Goal: Information Seeking & Learning: Find specific page/section

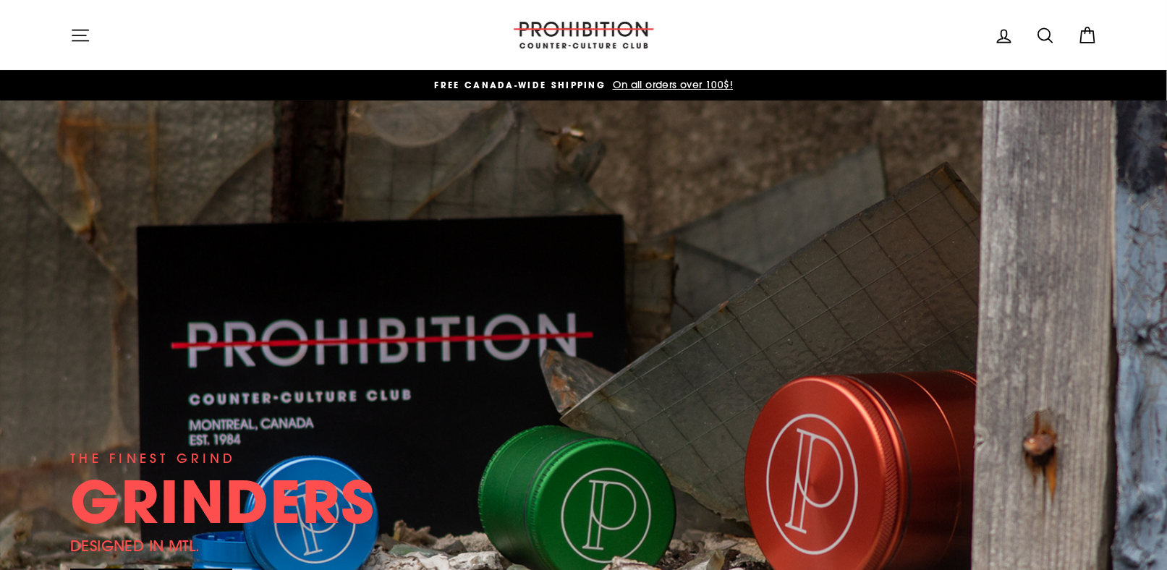
click at [1056, 29] on icon at bounding box center [1046, 35] width 20 height 20
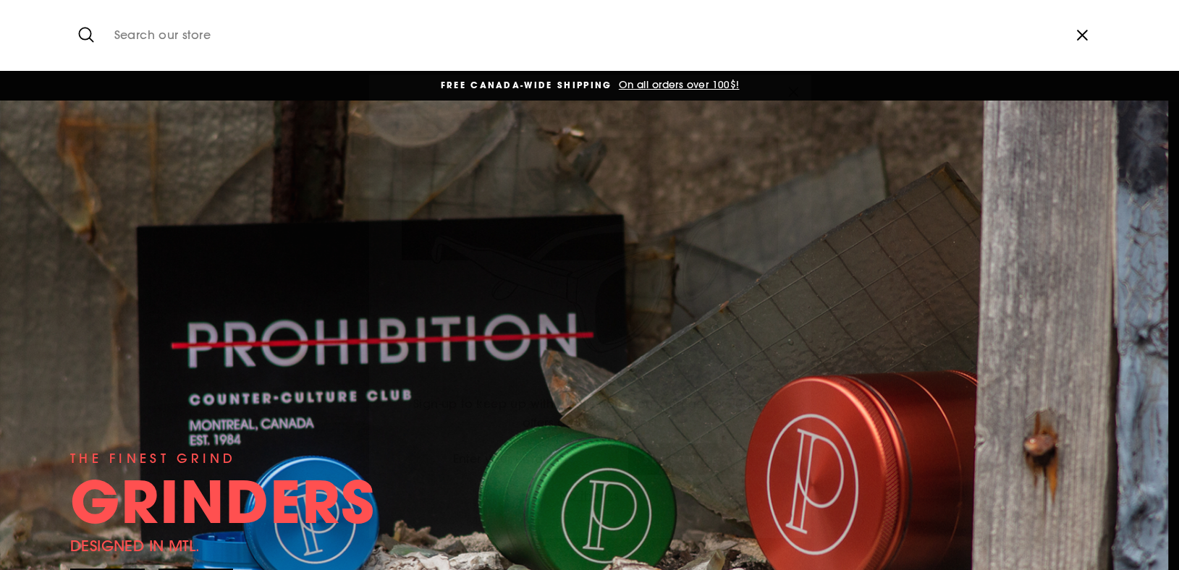
click at [787, 79] on icon "button" at bounding box center [793, 71] width 20 height 20
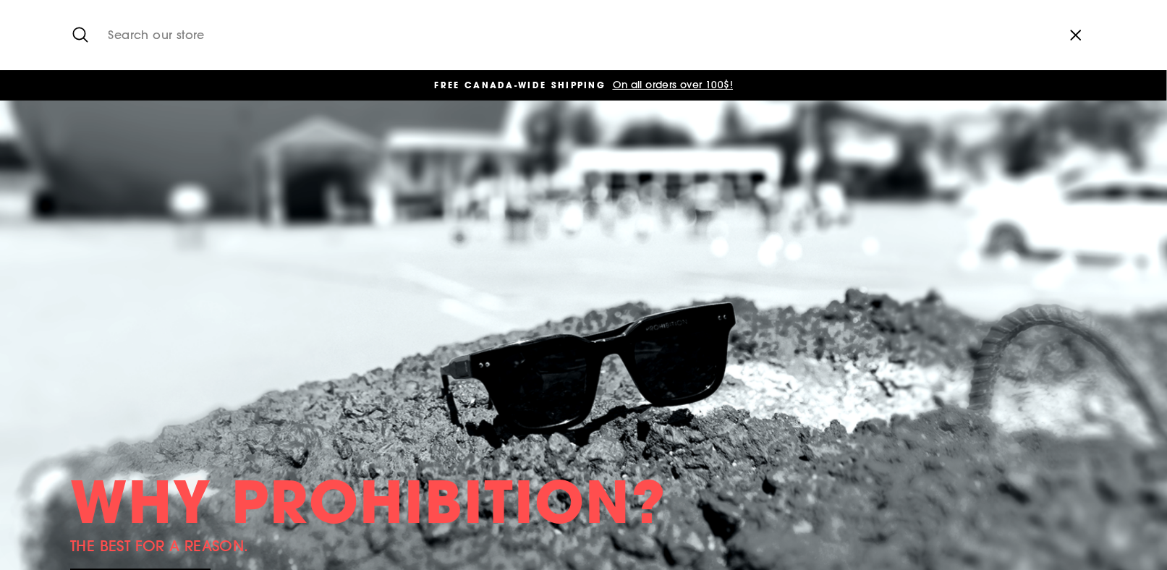
click at [195, 41] on input "Search our store" at bounding box center [577, 35] width 953 height 48
type input "humidity pack"
click at [70, 11] on button "Search" at bounding box center [85, 35] width 31 height 48
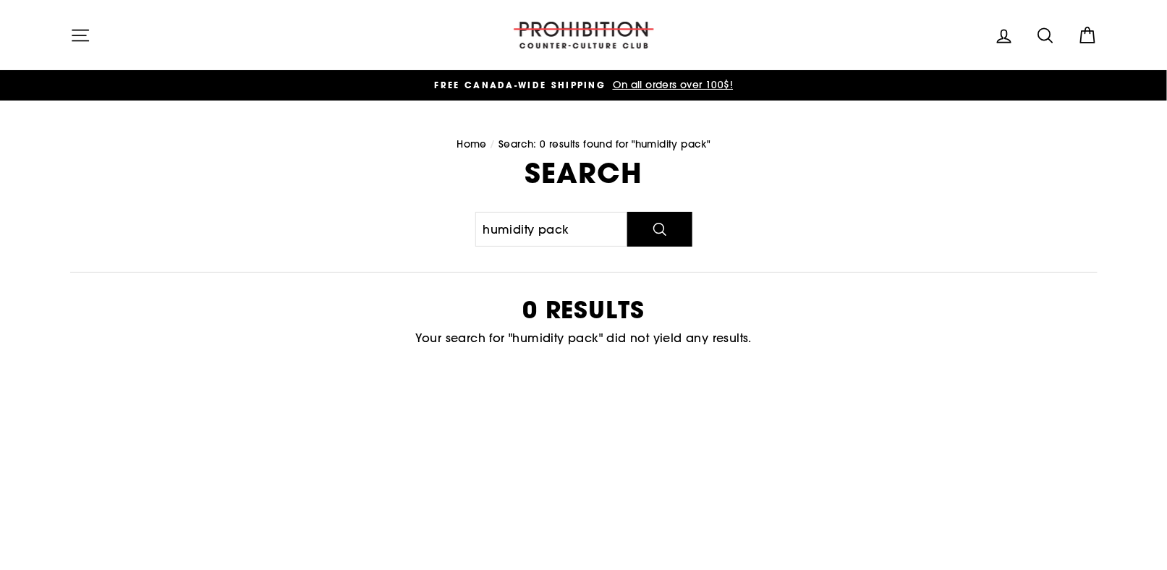
click at [69, 47] on button "Site navigation" at bounding box center [81, 35] width 38 height 31
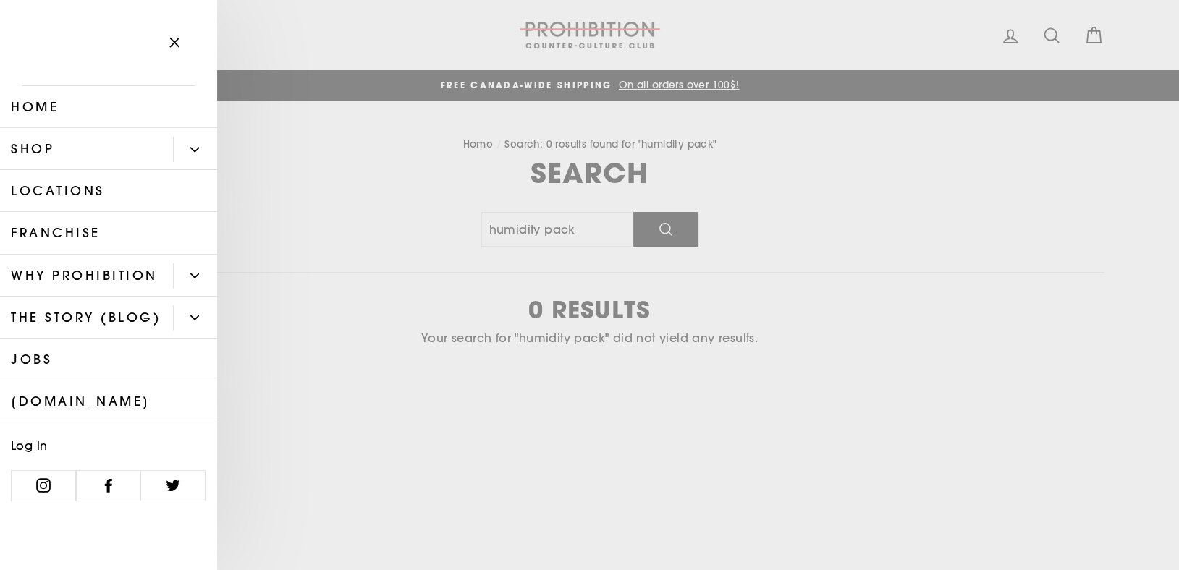
click at [175, 148] on button "Primary" at bounding box center [195, 149] width 44 height 25
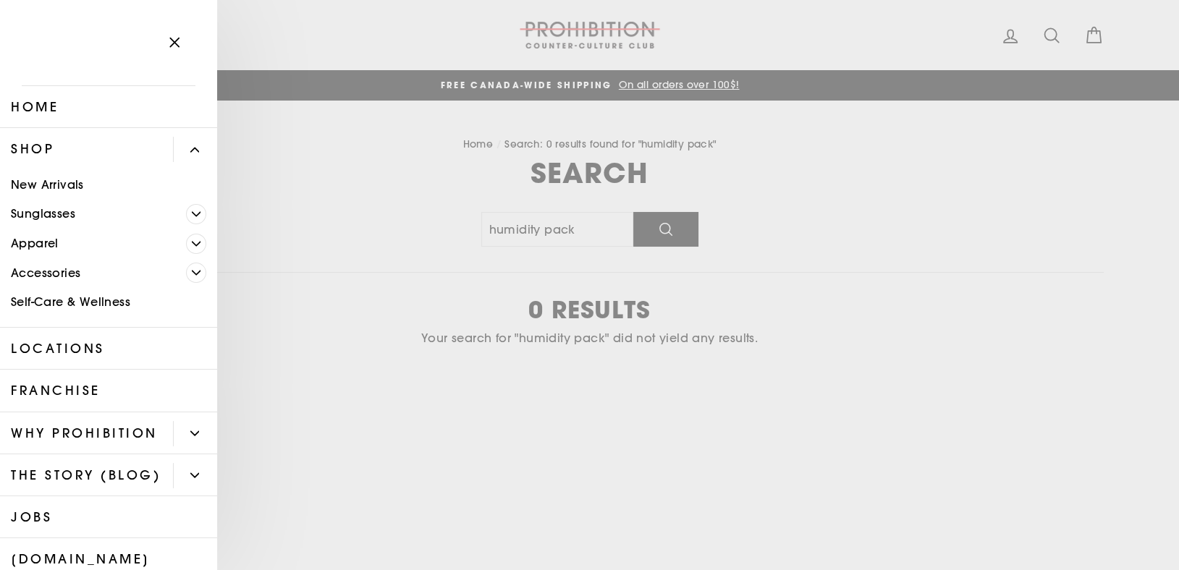
click at [192, 274] on icon "Primary" at bounding box center [196, 272] width 9 height 9
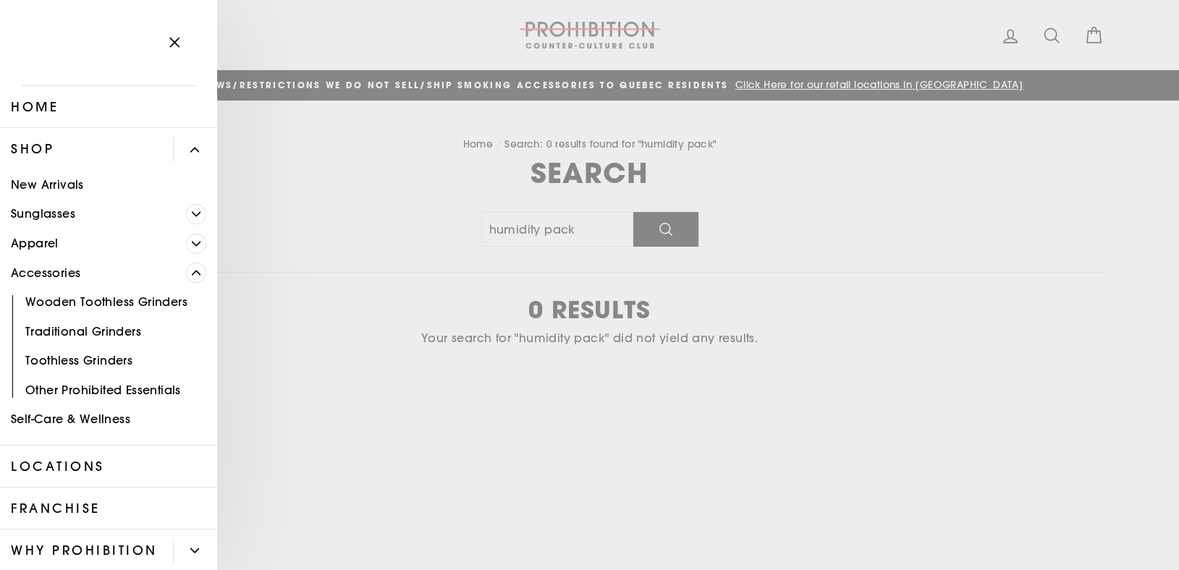
click at [112, 392] on link "Other Prohibited Essentials" at bounding box center [108, 391] width 217 height 30
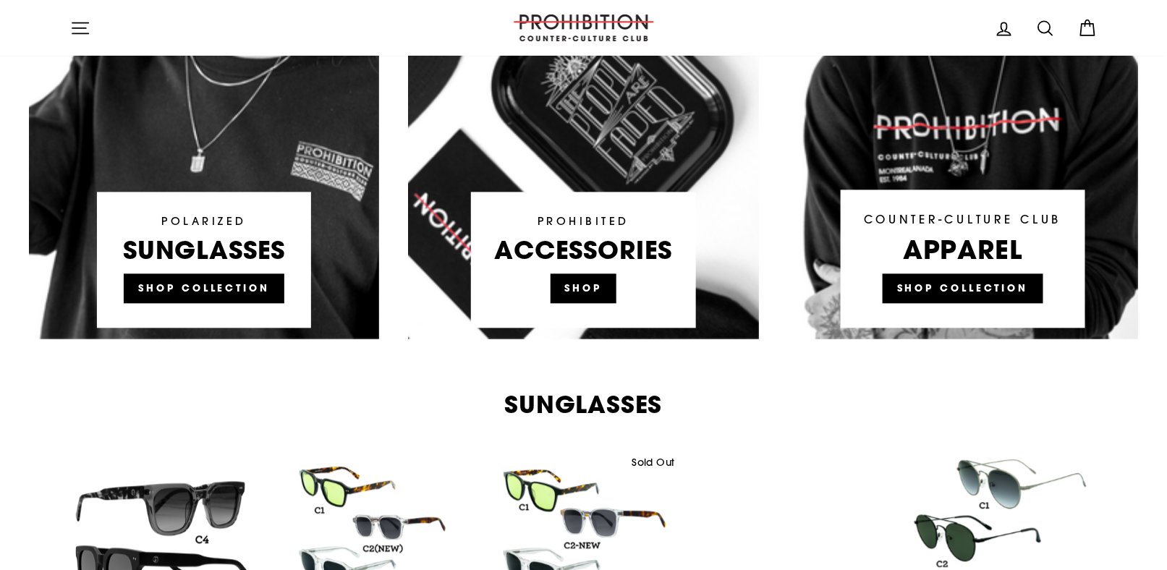
scroll to position [1064, 0]
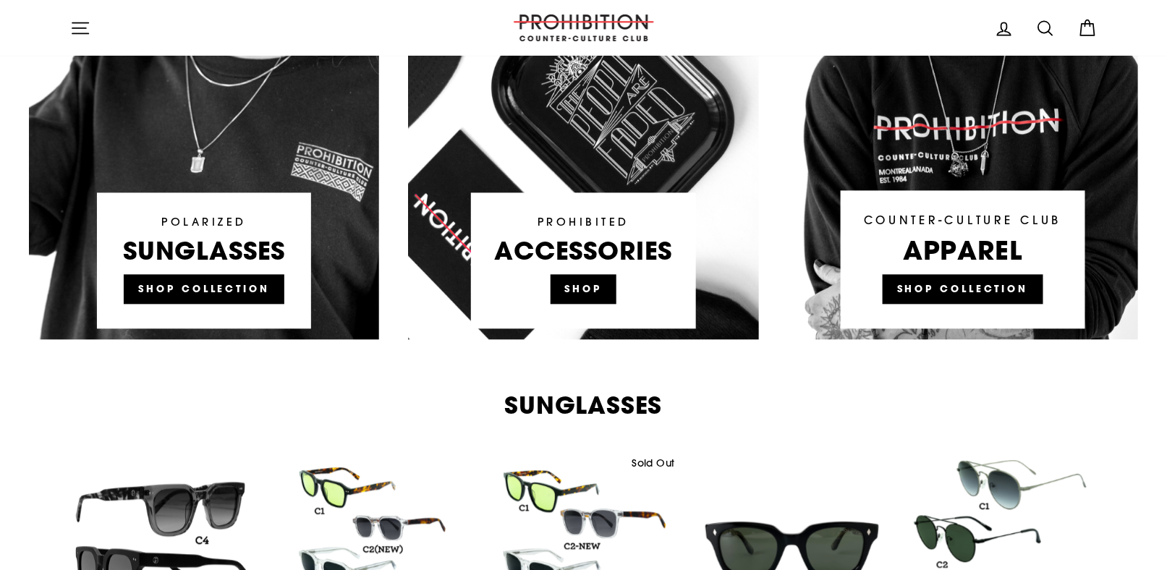
click at [595, 285] on link at bounding box center [583, 64] width 350 height 550
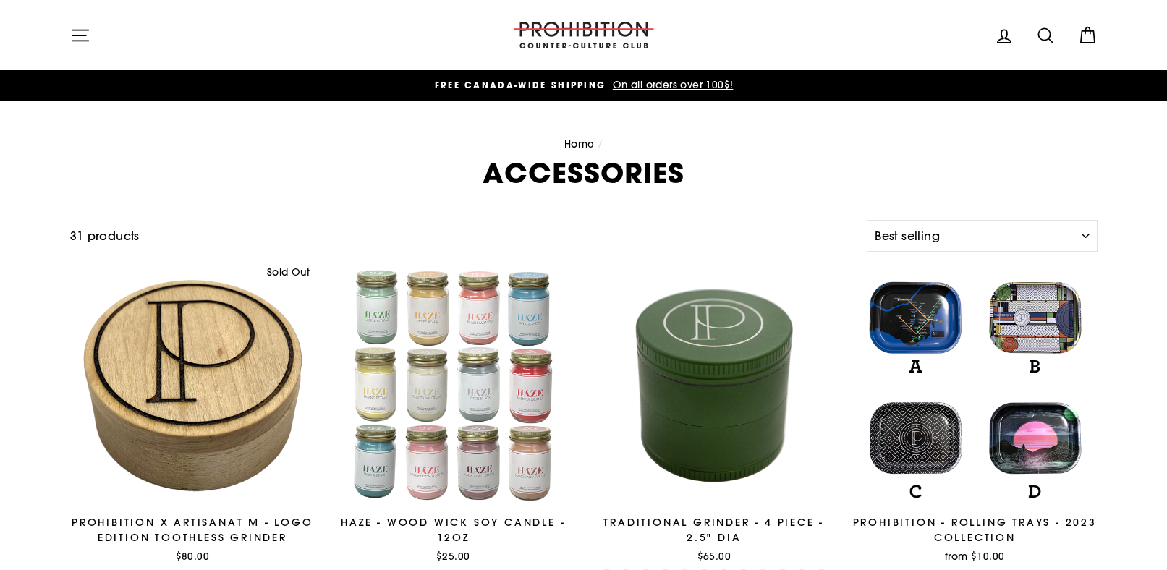
select select "best-selling"
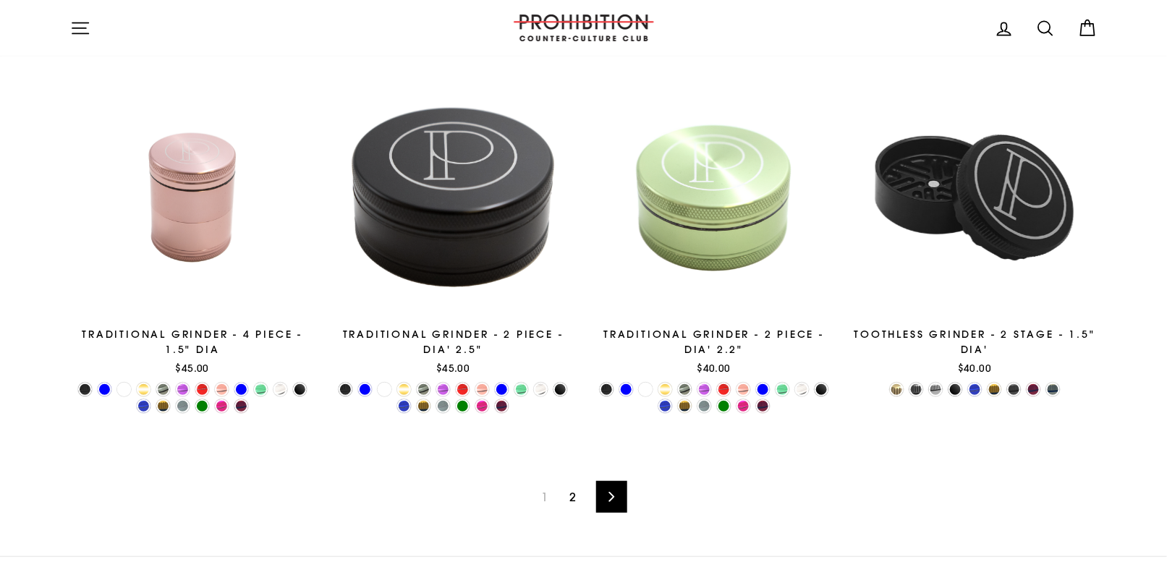
scroll to position [2275, 0]
click at [573, 491] on link "2" at bounding box center [573, 497] width 24 height 23
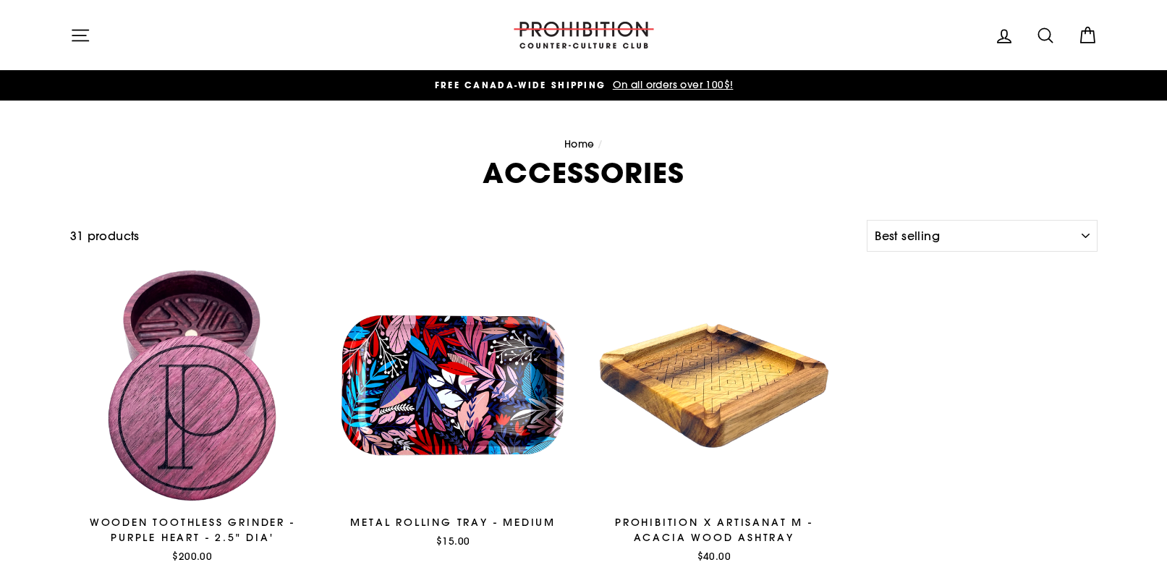
select select "best-selling"
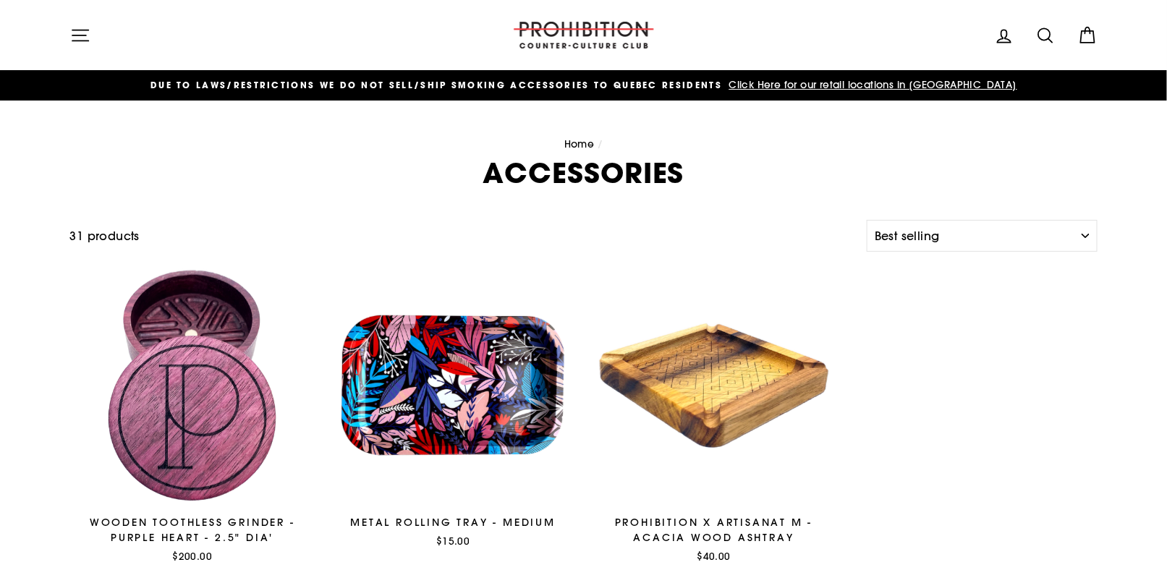
click at [871, 86] on span "Click Here for our retail locations in [GEOGRAPHIC_DATA]" at bounding box center [872, 84] width 292 height 13
